Goal: Transaction & Acquisition: Subscribe to service/newsletter

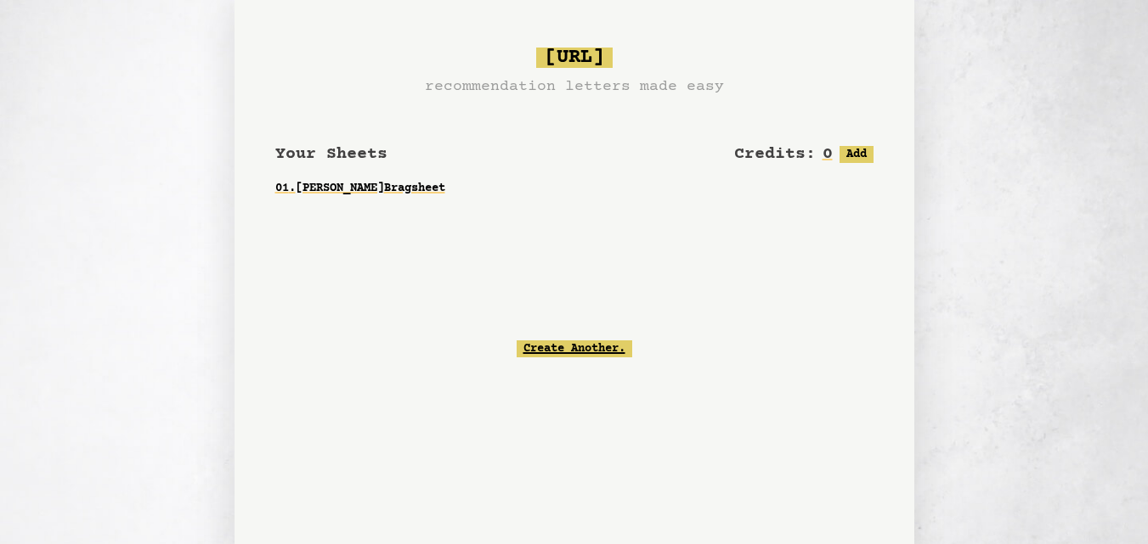
click at [561, 355] on link "Create Another." at bounding box center [574, 349] width 116 height 17
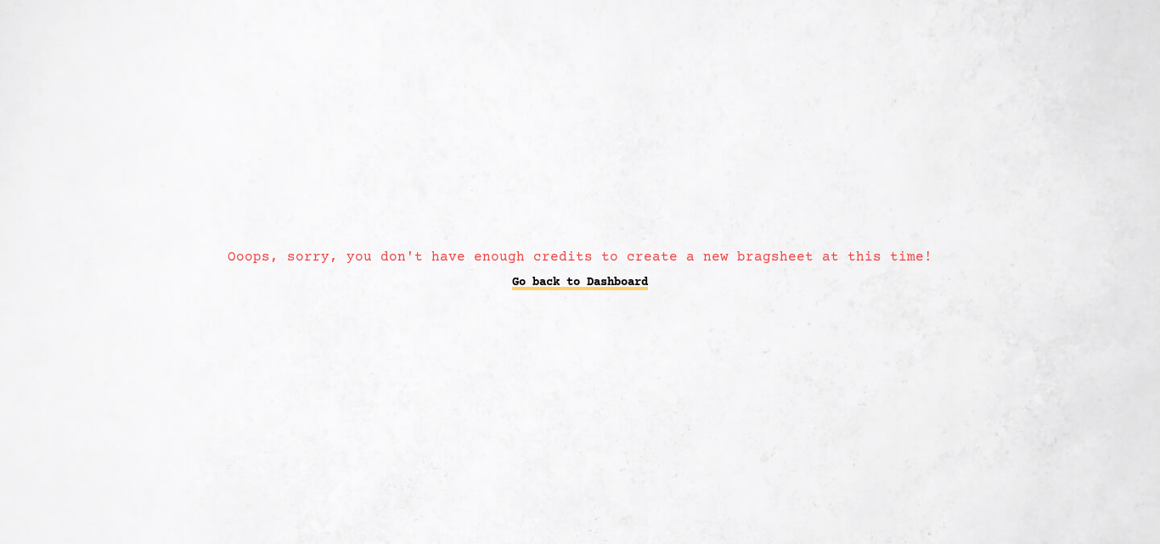
click at [580, 285] on link "Go back to Dashboard" at bounding box center [580, 283] width 136 height 31
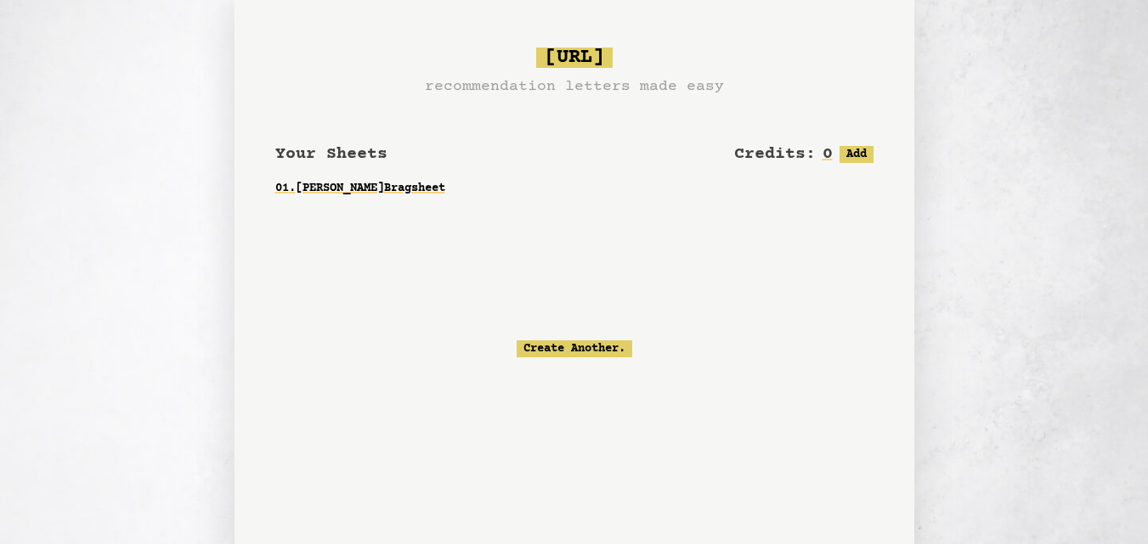
scroll to position [147, 0]
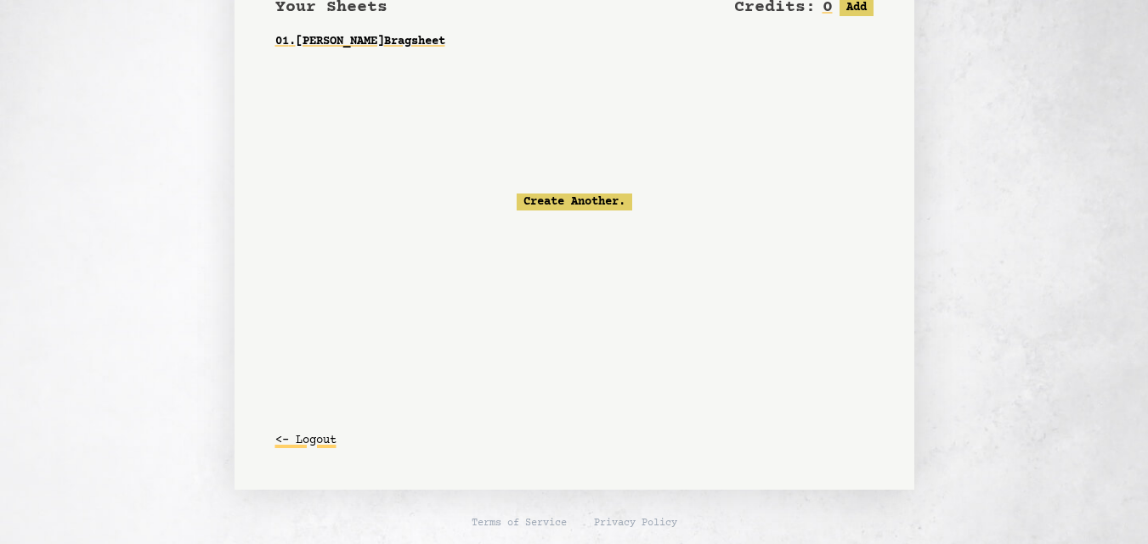
click at [308, 445] on button "<- Logout" at bounding box center [305, 441] width 61 height 31
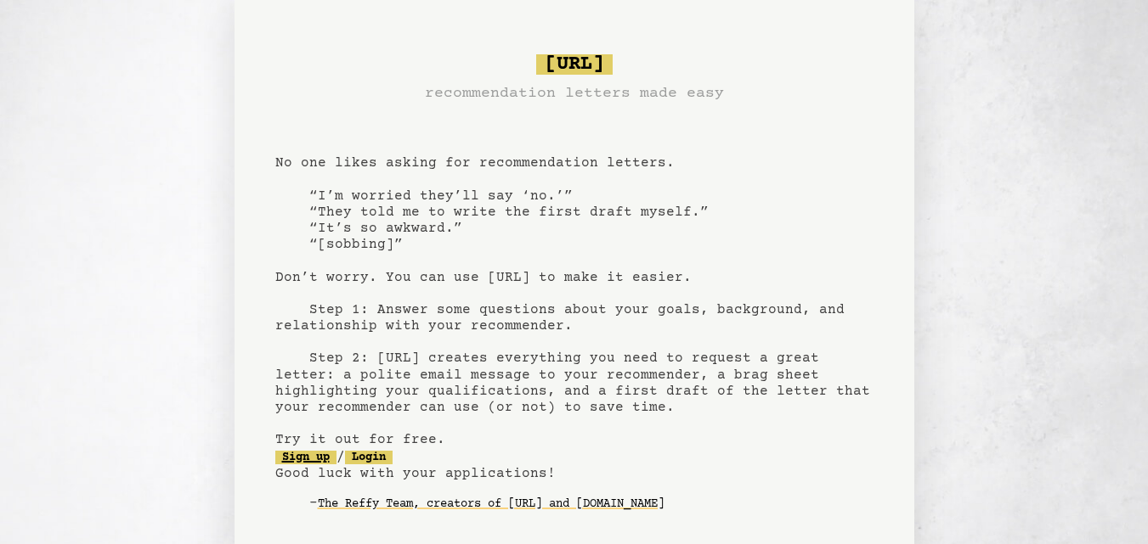
click at [302, 460] on link "Sign up" at bounding box center [305, 458] width 61 height 14
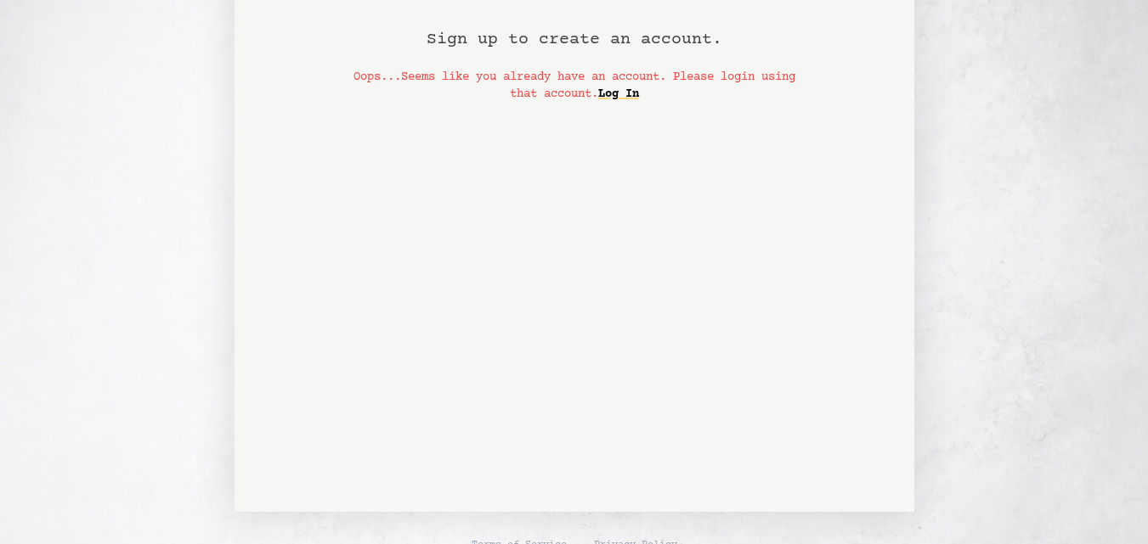
scroll to position [130, 0]
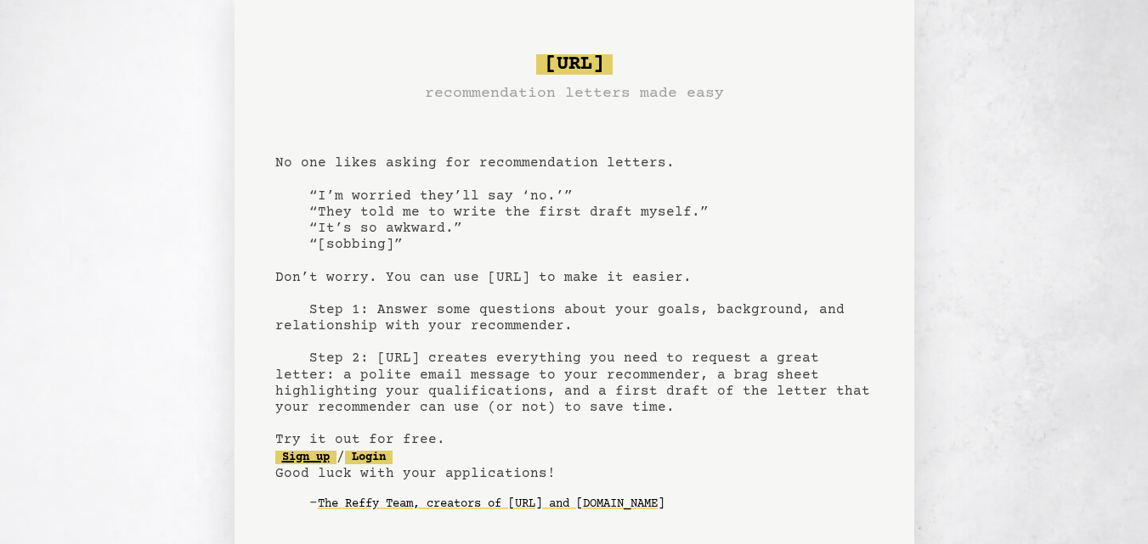
click at [313, 460] on link "Sign up" at bounding box center [305, 458] width 61 height 14
